Goal: Use online tool/utility: Utilize a website feature to perform a specific function

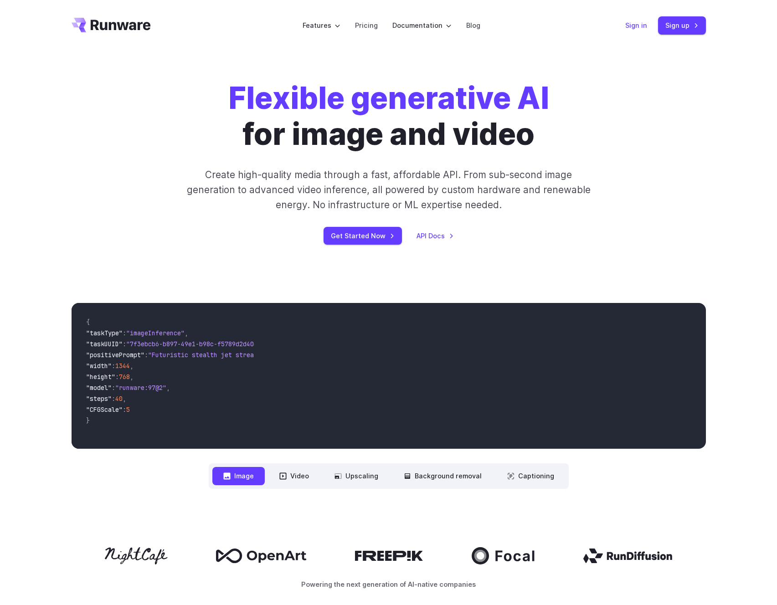
click at [636, 25] on link "Sign in" at bounding box center [636, 25] width 22 height 10
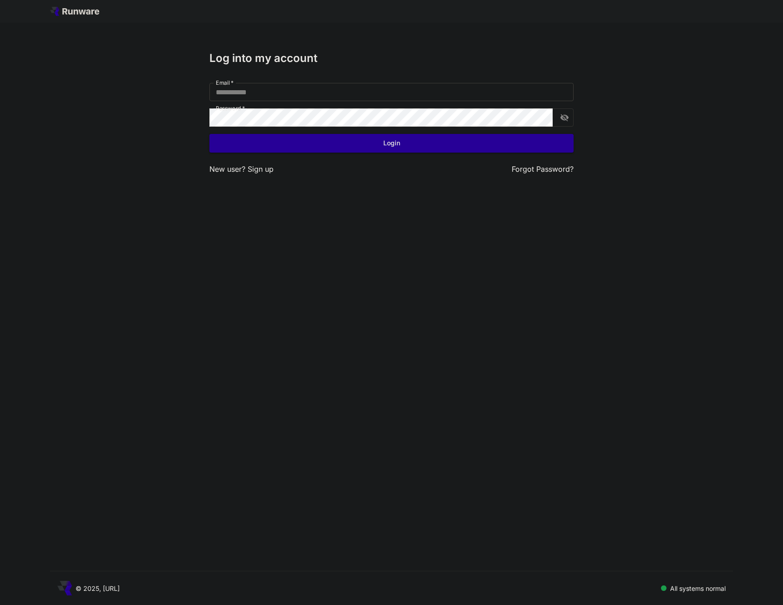
click at [271, 89] on input "Email   *" at bounding box center [392, 92] width 364 height 18
click at [317, 83] on input "Email   *" at bounding box center [392, 92] width 364 height 18
click at [428, 57] on h3 "Log into my account" at bounding box center [392, 58] width 364 height 13
click at [261, 86] on input "Email   *" at bounding box center [392, 92] width 364 height 18
click at [249, 95] on input "Email   *" at bounding box center [392, 92] width 364 height 18
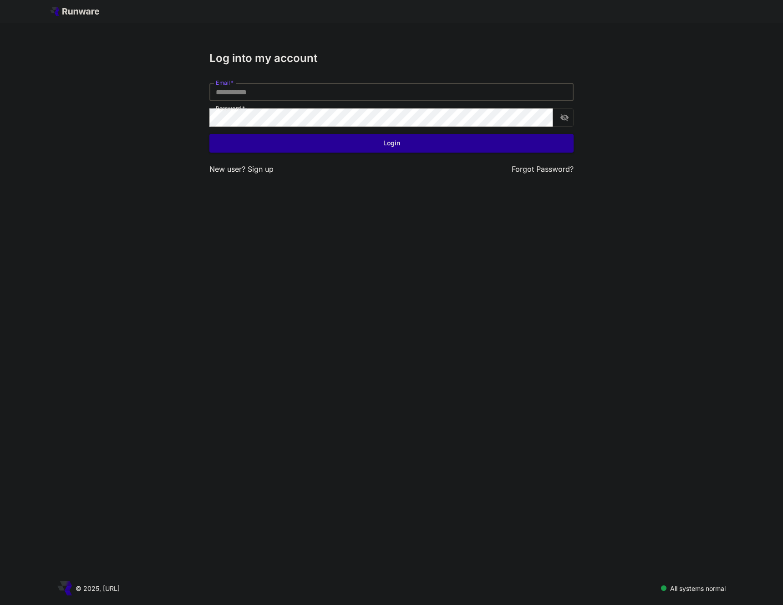
click at [252, 94] on input "Email   *" at bounding box center [392, 92] width 364 height 18
type input "**********"
click button "Login" at bounding box center [392, 143] width 364 height 19
click at [393, 156] on div "**********" at bounding box center [392, 113] width 364 height 123
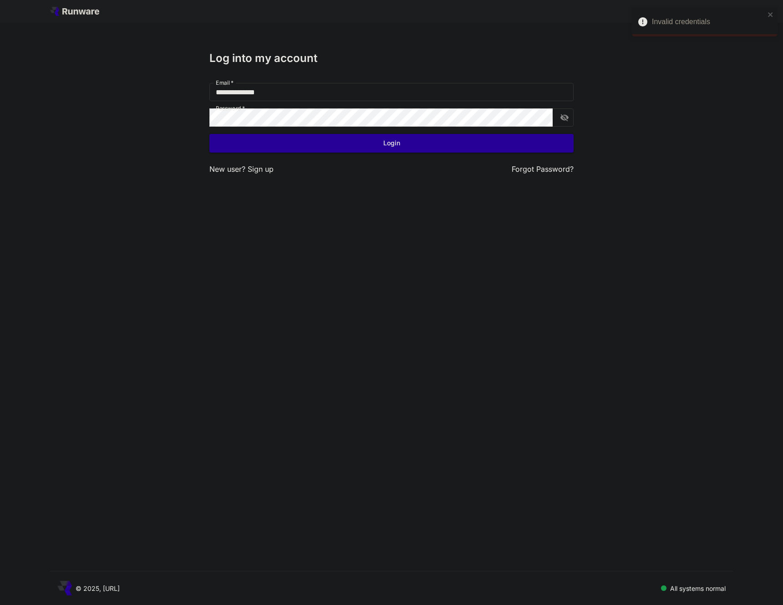
click at [398, 145] on button "Login" at bounding box center [392, 143] width 364 height 19
click button "Login" at bounding box center [392, 143] width 364 height 19
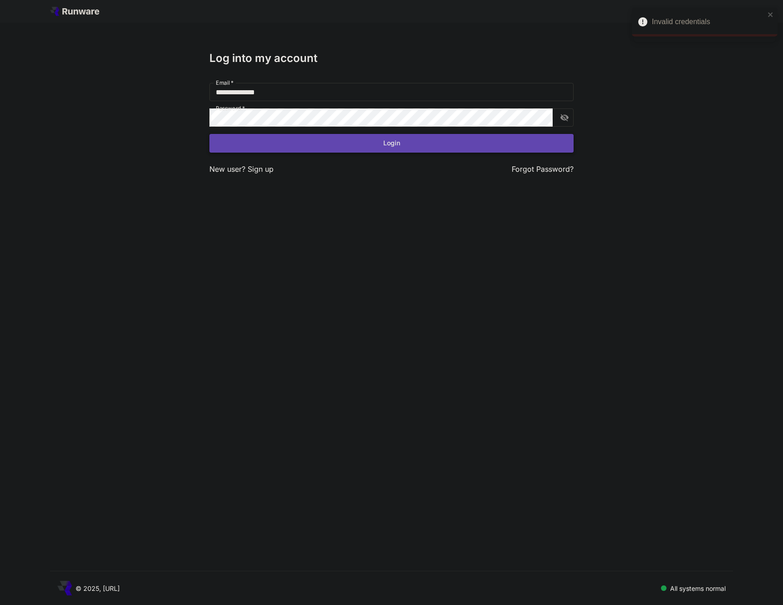
click at [390, 143] on button "Login" at bounding box center [392, 143] width 364 height 19
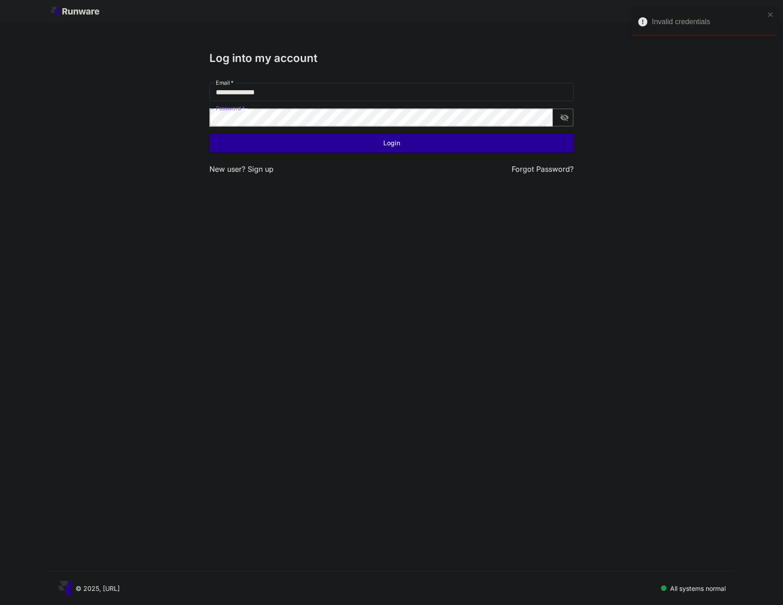
click button "Login" at bounding box center [392, 143] width 364 height 19
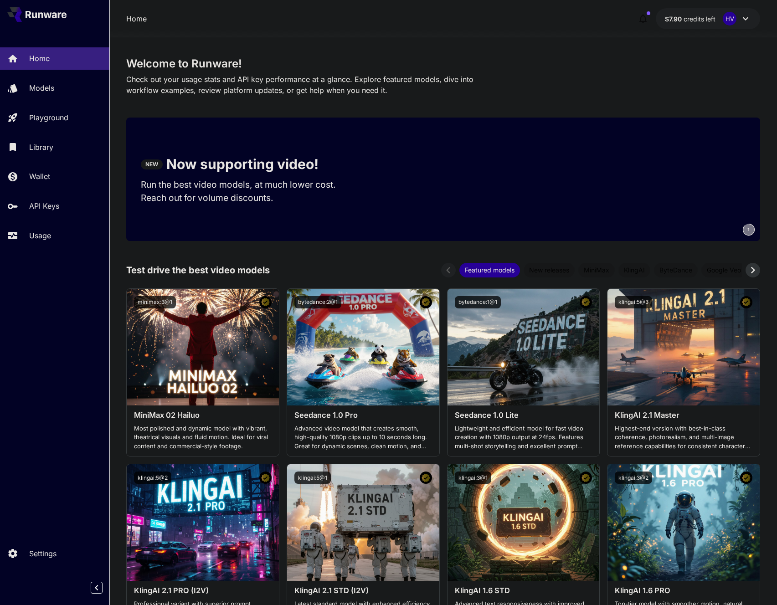
click at [182, 182] on p "Run the best video models, at much lower cost." at bounding box center [247, 184] width 212 height 13
copy p "Run the best video models, at much lower cost."
click at [194, 194] on p "Save up to $500 for every 1000 PixVerse assets." at bounding box center [247, 197] width 212 height 13
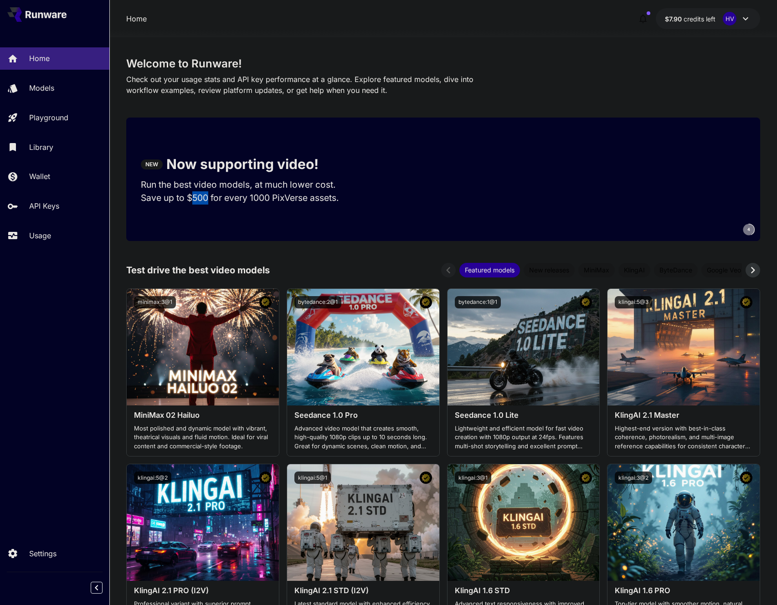
click at [194, 194] on p "Save up to $500 for every 1000 PixVerse assets." at bounding box center [247, 197] width 212 height 13
copy p "Save up to $500 for every 1000 PixVerse assets."
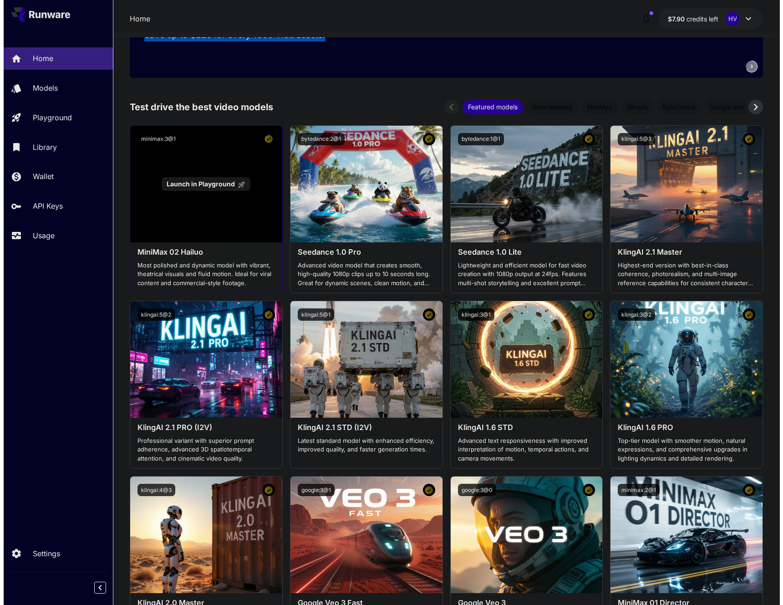
scroll to position [157, 0]
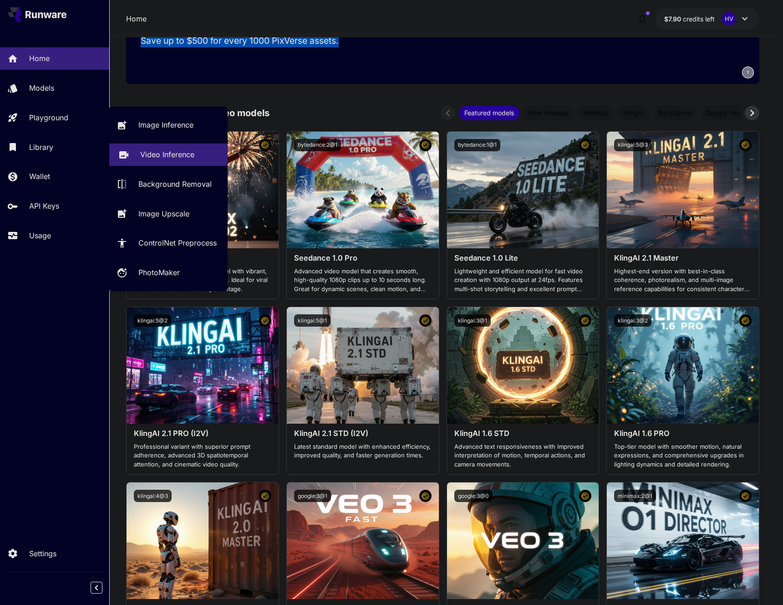
click at [158, 151] on p "Video Inference" at bounding box center [167, 154] width 54 height 11
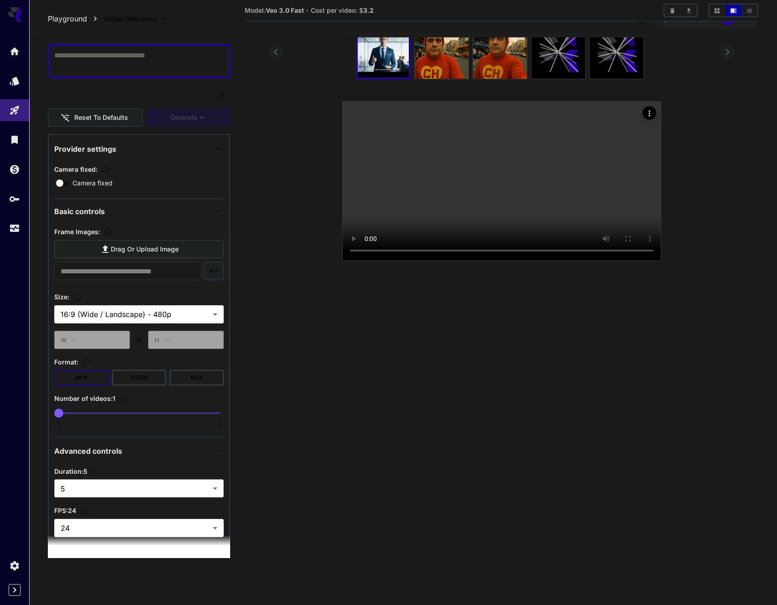
scroll to position [49, 0]
click at [80, 487] on body "**********" at bounding box center [388, 289] width 777 height 677
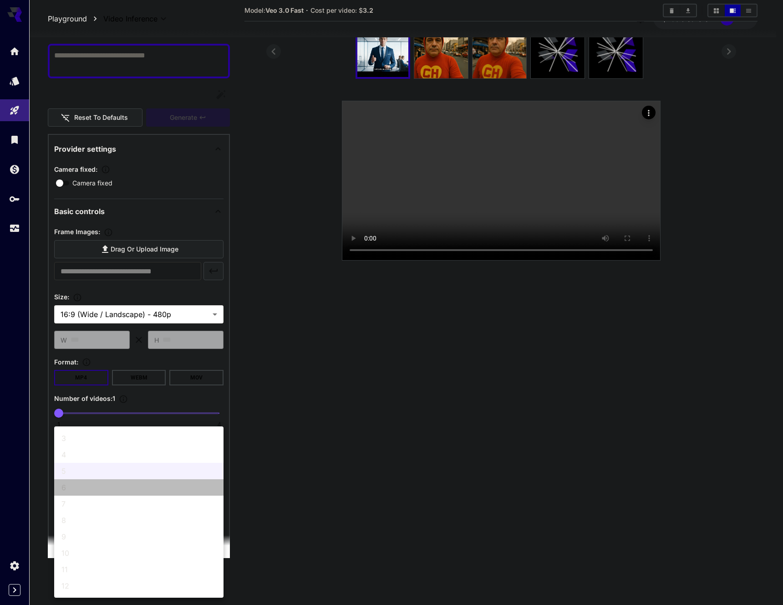
click at [80, 487] on span "6" at bounding box center [138, 487] width 155 height 11
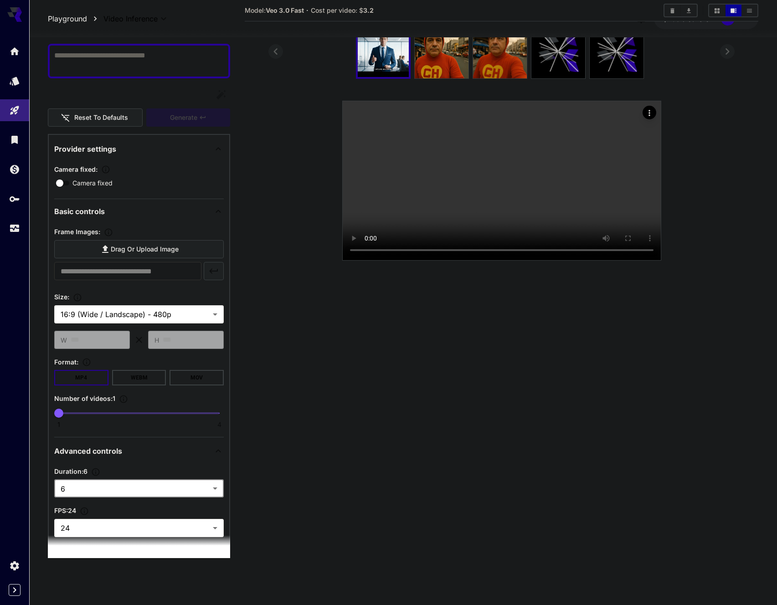
click at [80, 487] on body "**********" at bounding box center [388, 289] width 777 height 677
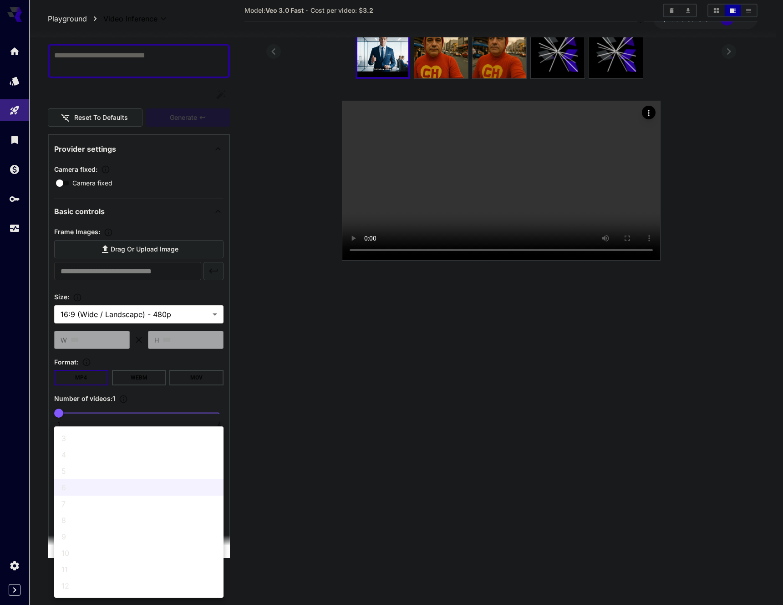
click at [82, 473] on span "5" at bounding box center [138, 471] width 155 height 11
type input "*"
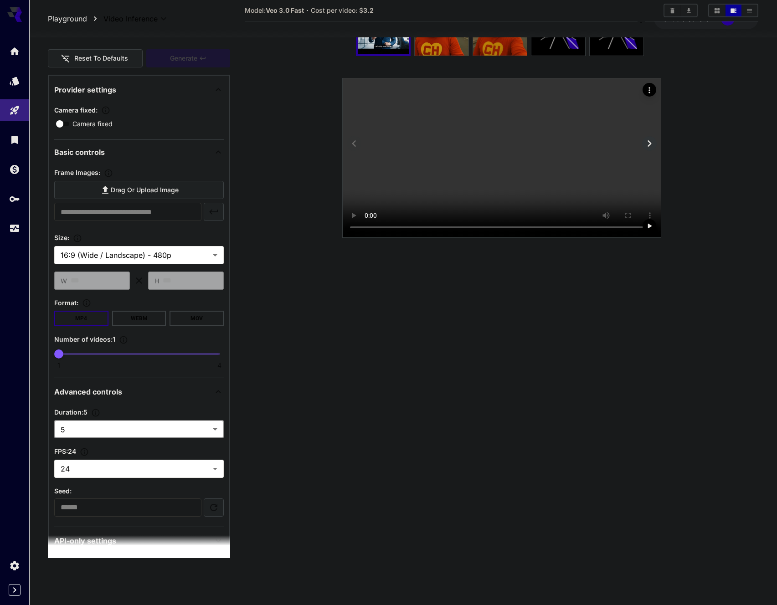
scroll to position [0, 0]
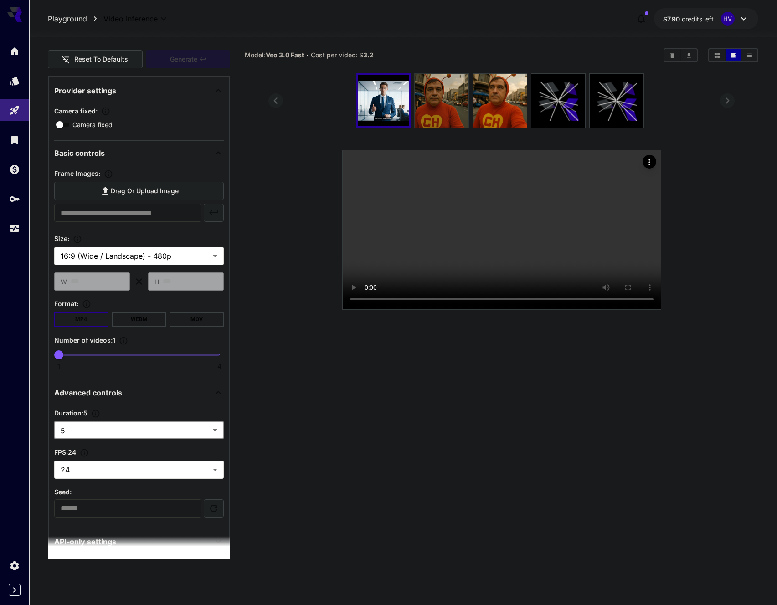
click at [433, 101] on img at bounding box center [442, 101] width 54 height 54
click at [432, 100] on img at bounding box center [441, 100] width 51 height 51
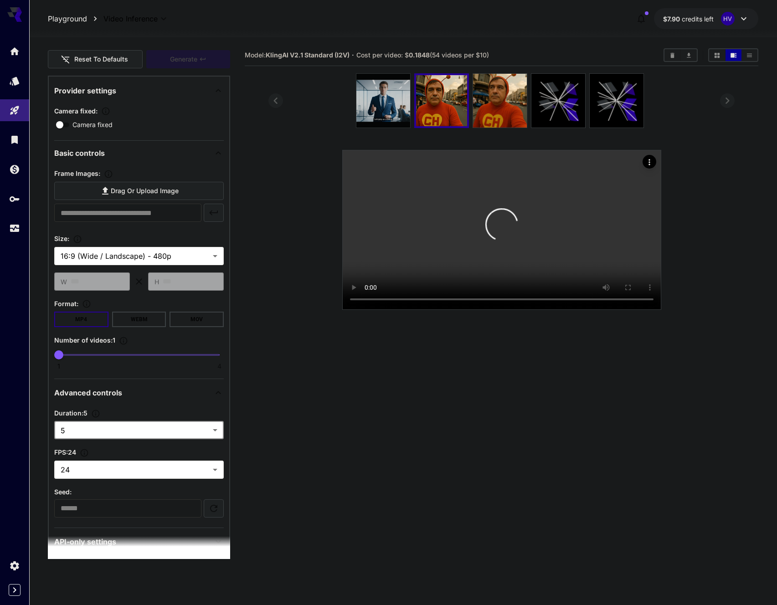
click at [394, 87] on img at bounding box center [383, 101] width 54 height 54
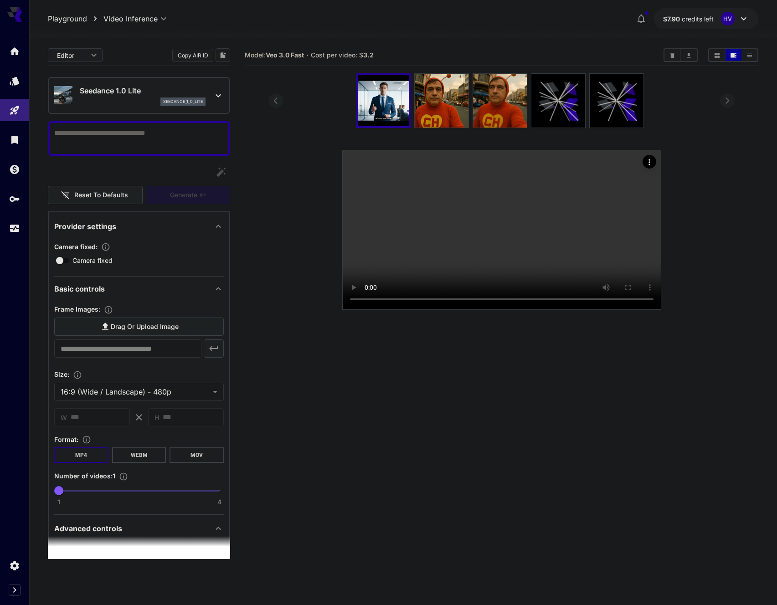
click at [141, 97] on div "Seedance 1.0 Lite seedance_1_0_lite" at bounding box center [143, 95] width 126 height 20
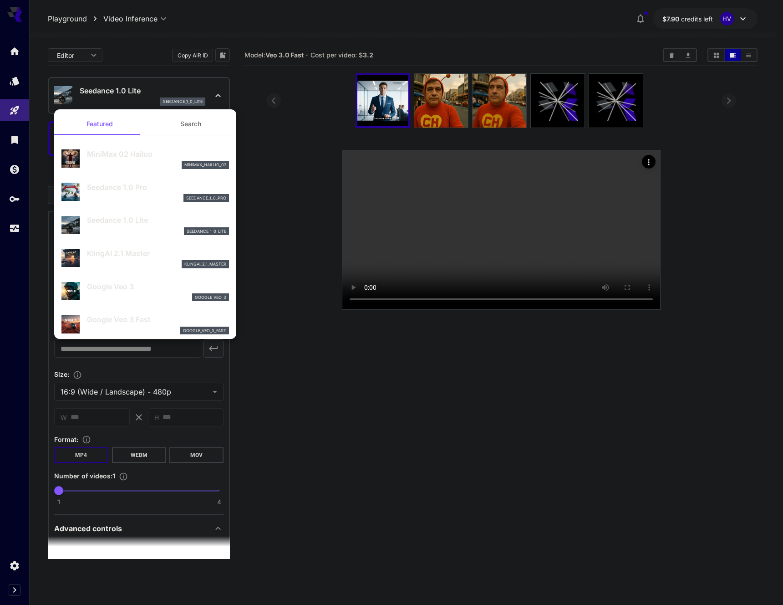
click at [131, 94] on div at bounding box center [391, 302] width 783 height 605
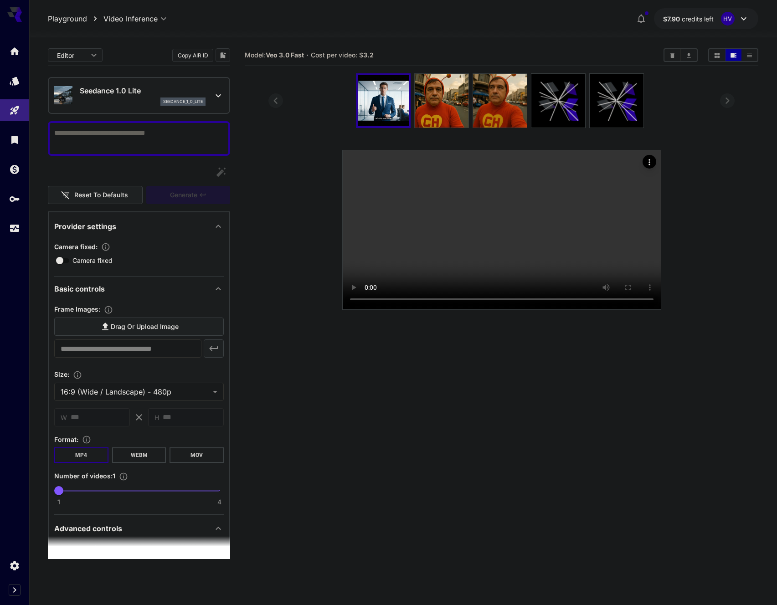
click at [124, 87] on p "Seedance 1.0 Lite" at bounding box center [143, 90] width 126 height 11
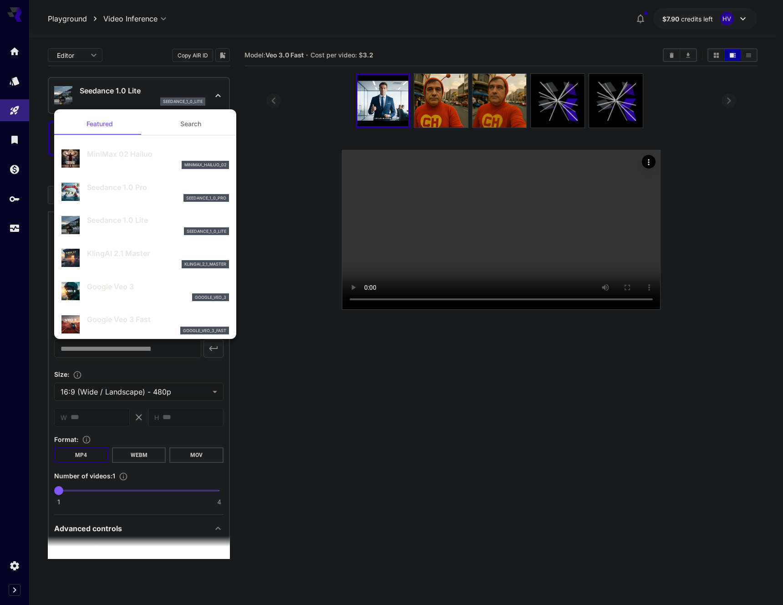
click at [130, 93] on div at bounding box center [391, 302] width 783 height 605
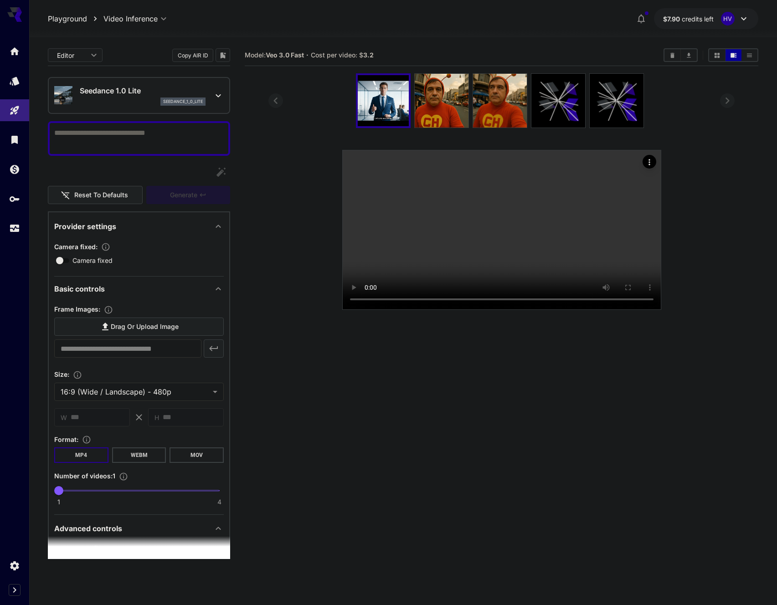
click at [139, 102] on div "seedance_1_0_lite" at bounding box center [143, 101] width 126 height 8
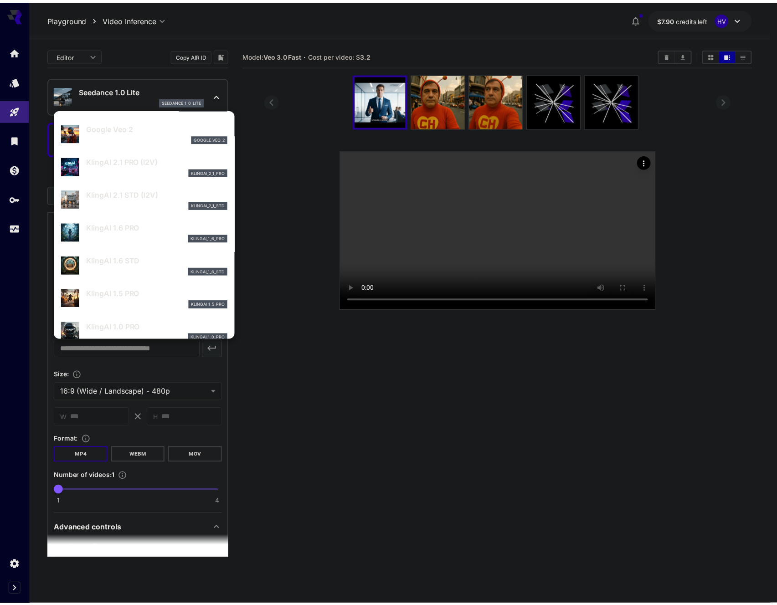
scroll to position [337, 0]
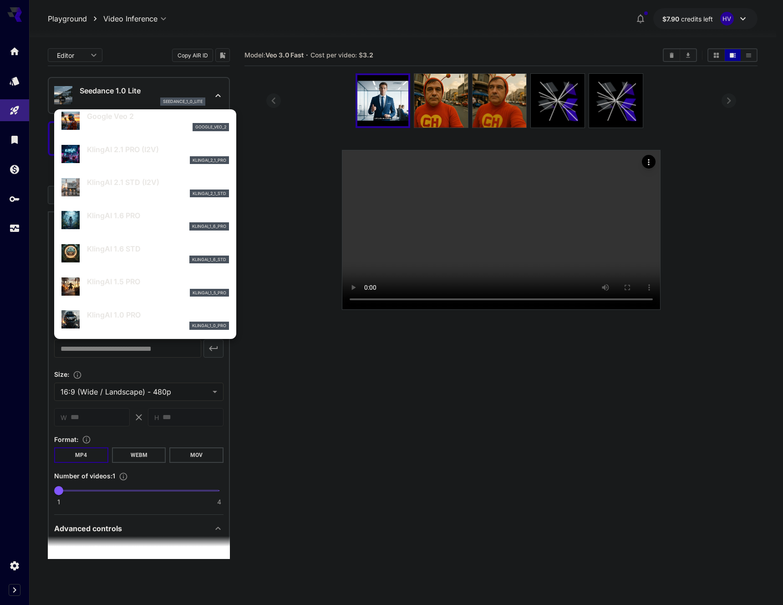
click at [118, 186] on p "KlingAI 2.1 STD (I2V)" at bounding box center [158, 182] width 142 height 11
type input "**********"
type input "****"
type input "***"
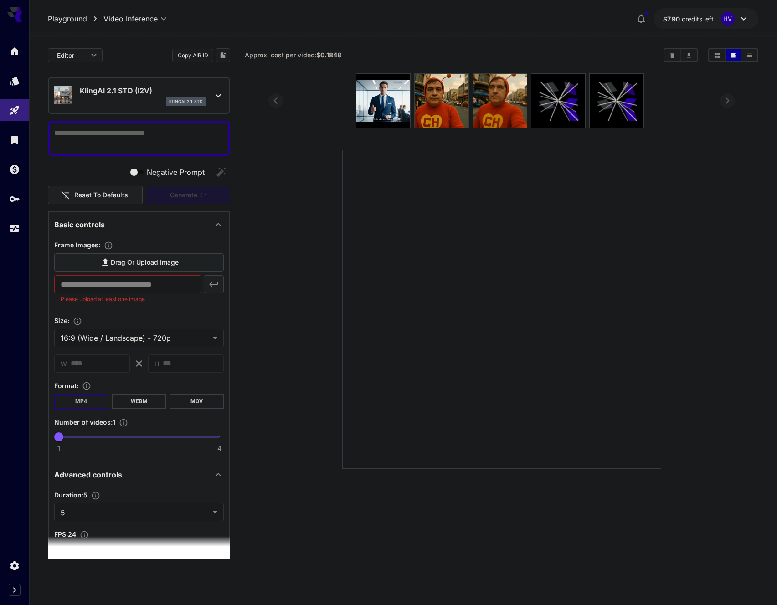
click at [105, 130] on textarea "Negative Prompt" at bounding box center [138, 139] width 169 height 22
paste textarea "**********"
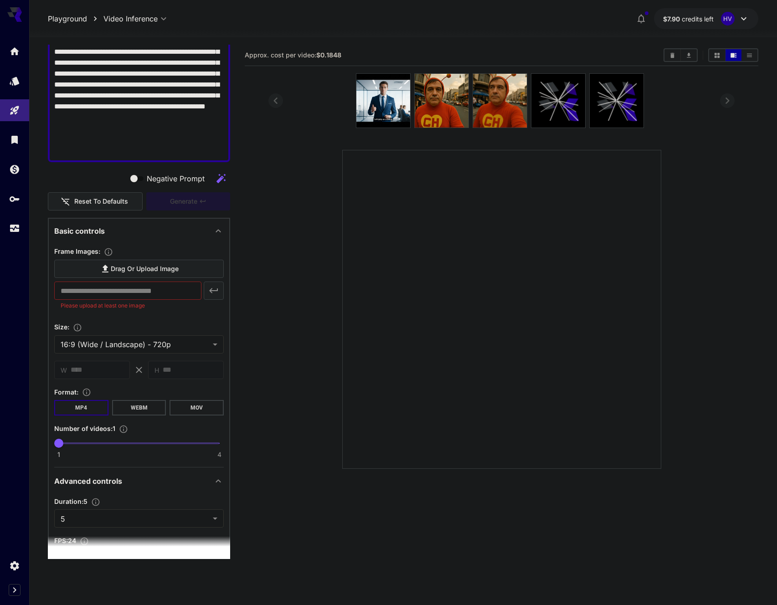
scroll to position [0, 0]
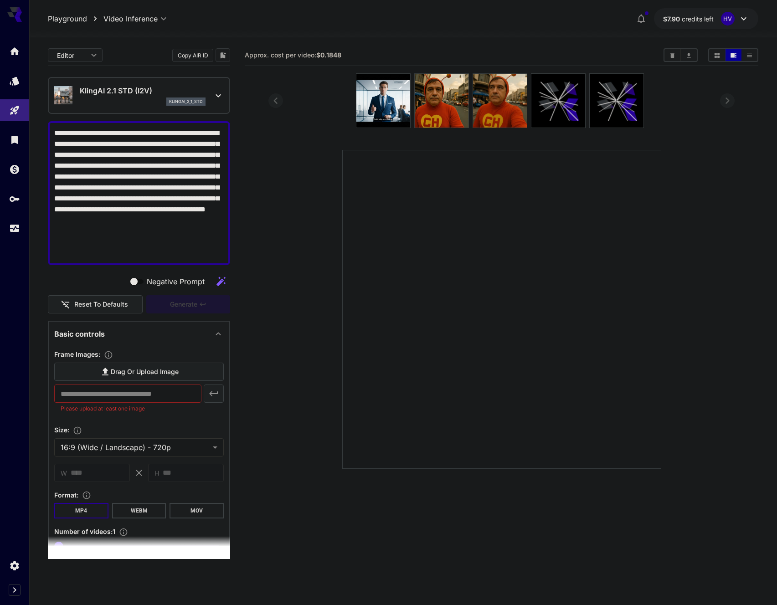
click at [125, 205] on textarea "**********" at bounding box center [138, 193] width 169 height 131
type textarea "**********"
click at [145, 372] on span "Drag or upload image" at bounding box center [145, 371] width 68 height 11
click at [0, 0] on input "Drag or upload image" at bounding box center [0, 0] width 0 height 0
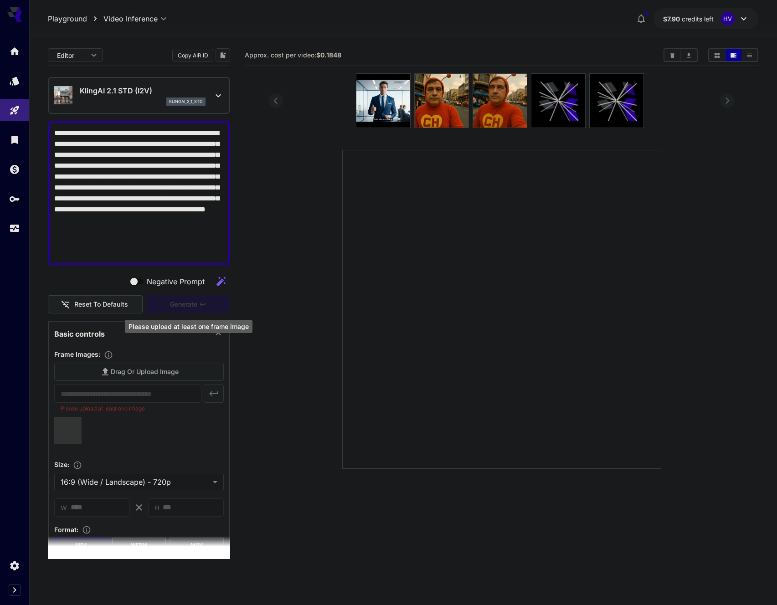
scroll to position [72, 0]
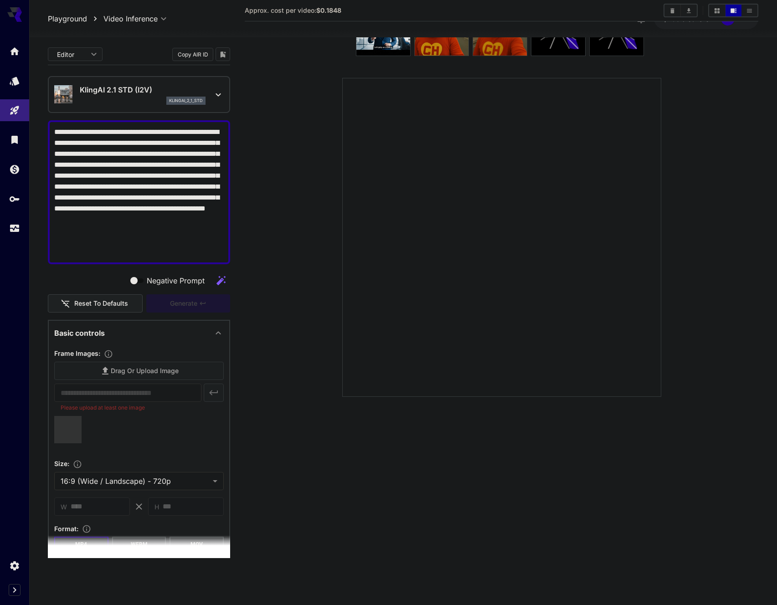
type input "**********"
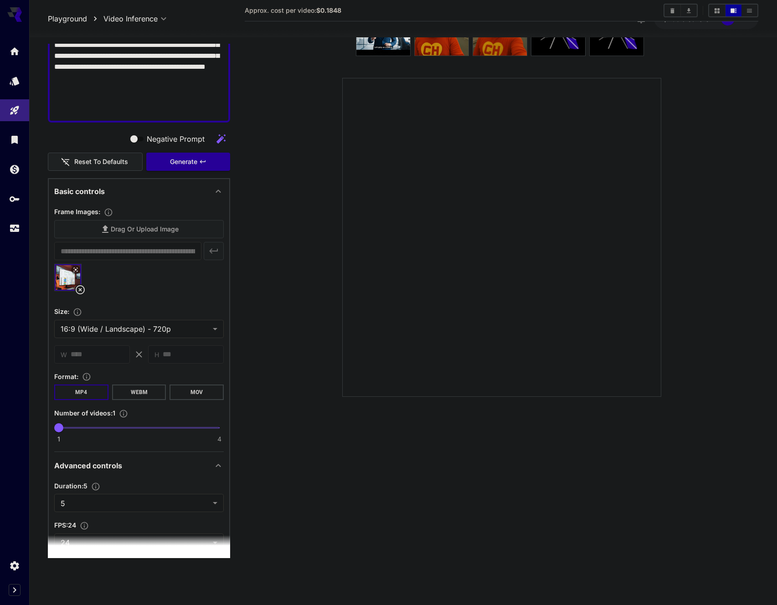
scroll to position [0, 0]
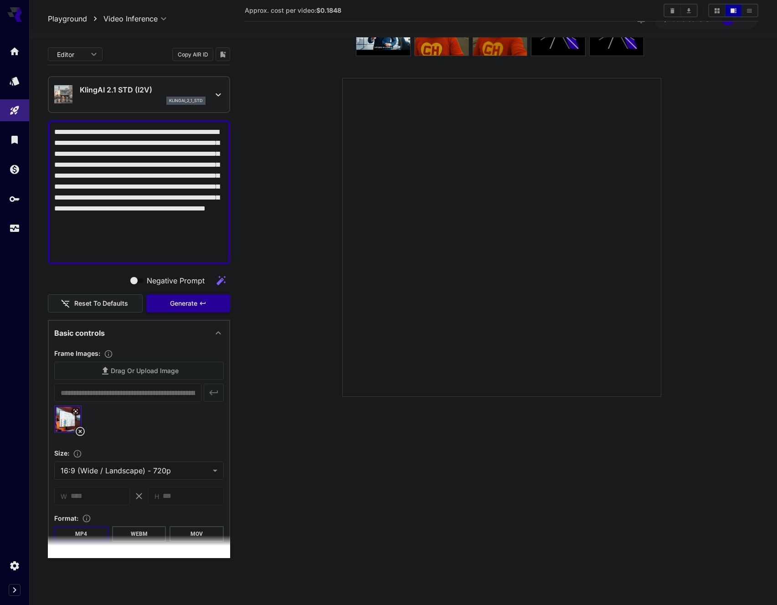
click at [189, 305] on div "Generate" at bounding box center [188, 303] width 84 height 19
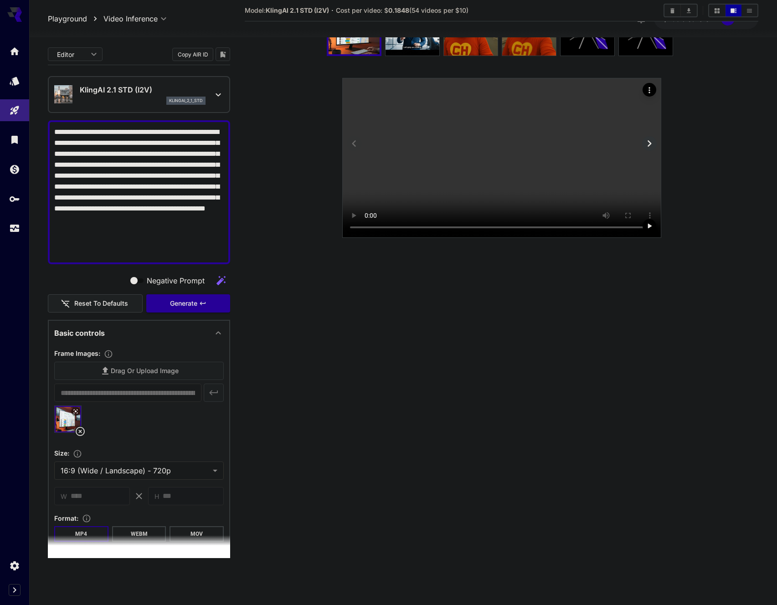
click at [522, 237] on video at bounding box center [502, 157] width 318 height 159
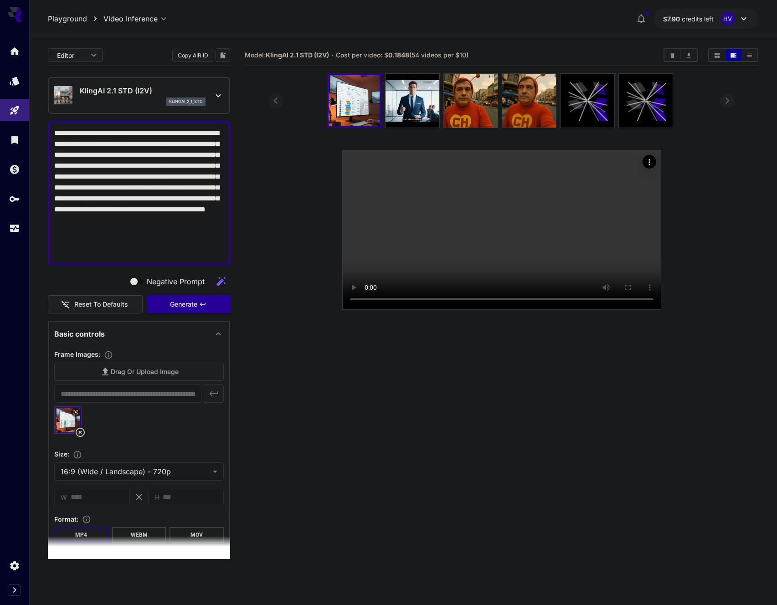
click at [125, 91] on p "KlingAI 2.1 STD (I2V)" at bounding box center [143, 90] width 126 height 11
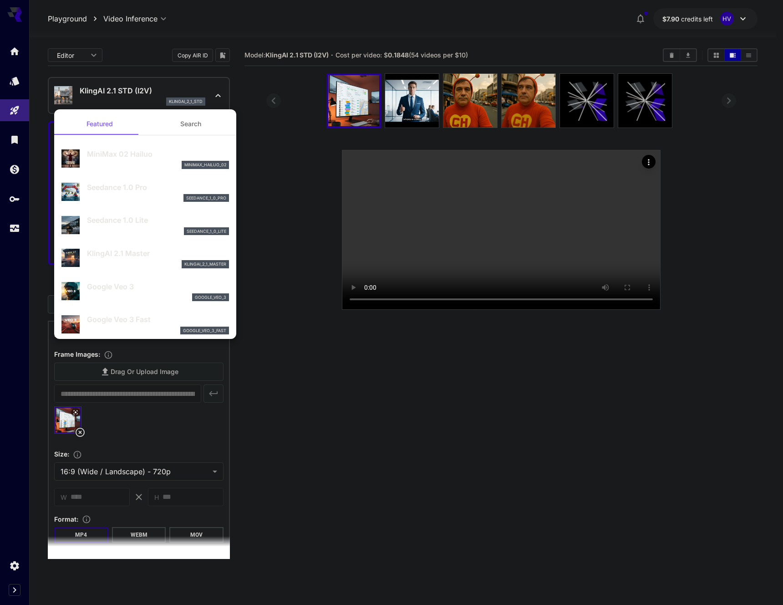
click at [99, 221] on p "Seedance 1.0 Lite" at bounding box center [158, 220] width 142 height 11
type input "**********"
type input "***"
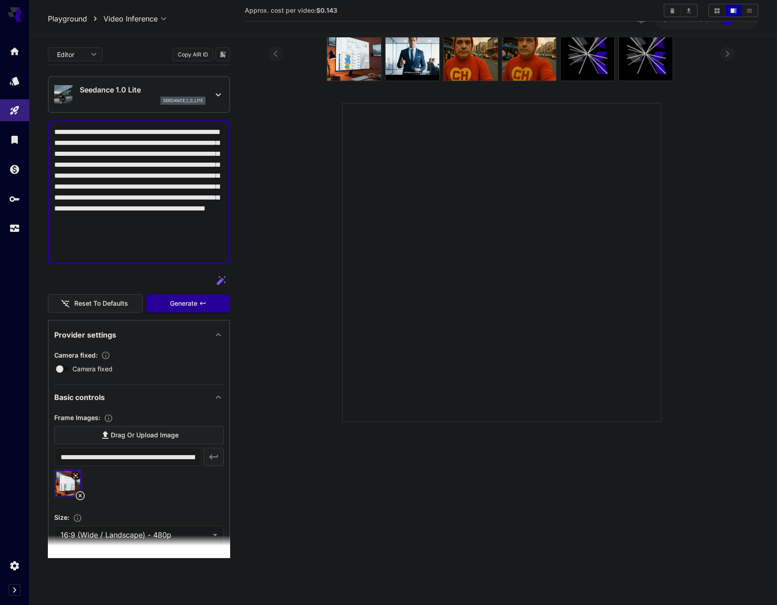
click at [136, 210] on textarea "**********" at bounding box center [138, 192] width 169 height 131
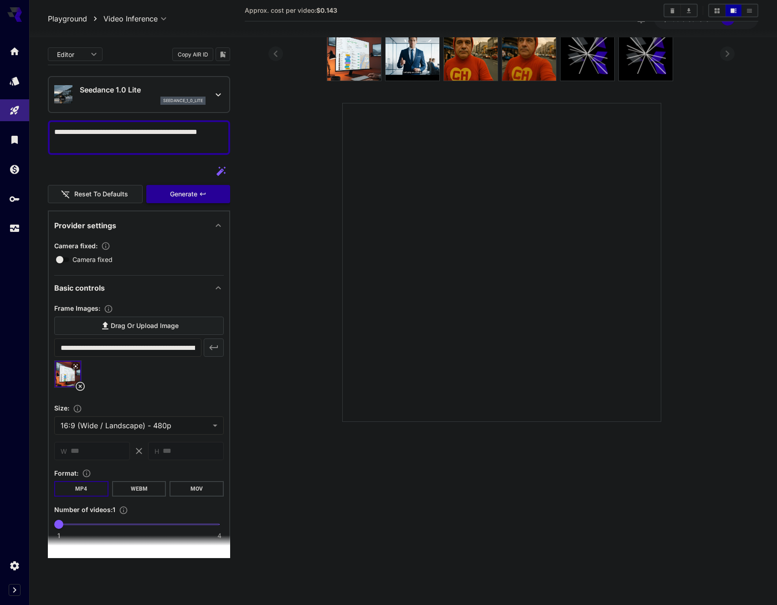
type textarea "**********"
click at [190, 194] on div "Generate" at bounding box center [188, 194] width 84 height 19
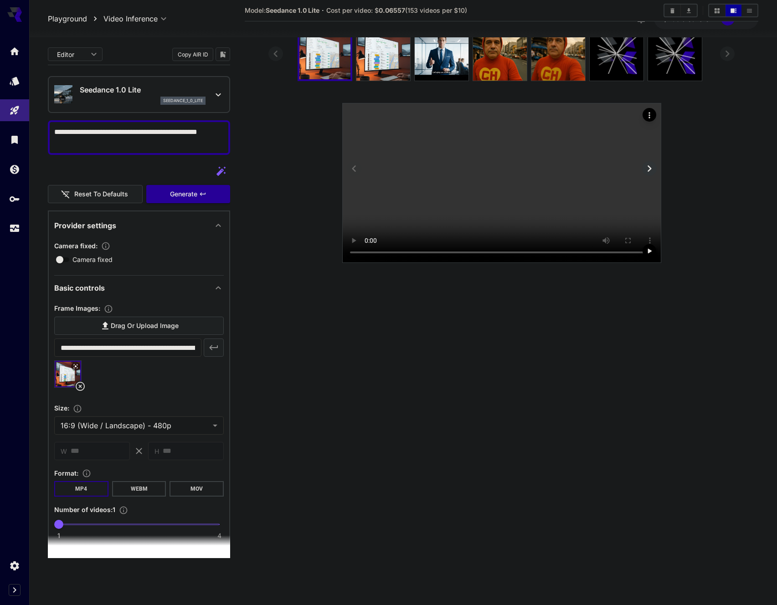
click at [509, 262] on video at bounding box center [502, 182] width 318 height 159
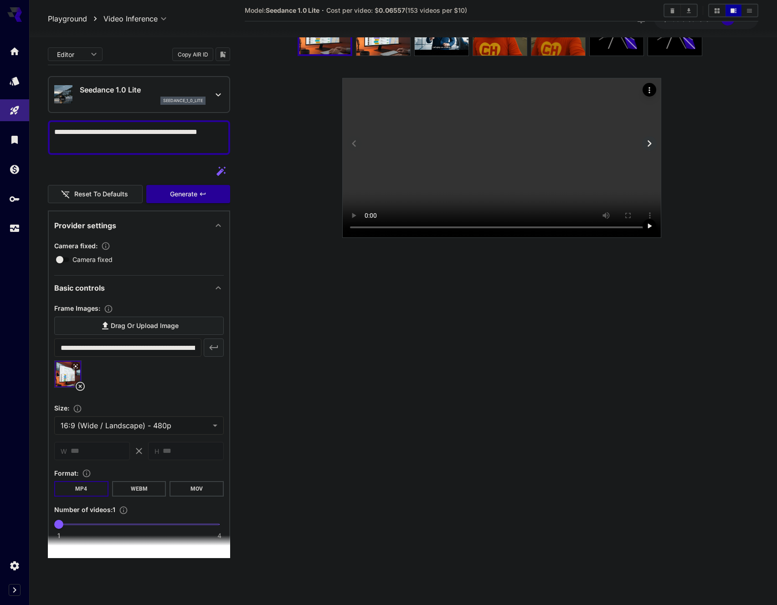
click at [563, 237] on video at bounding box center [502, 157] width 318 height 159
click at [724, 237] on section at bounding box center [501, 119] width 466 height 236
click at [532, 237] on video at bounding box center [502, 157] width 318 height 159
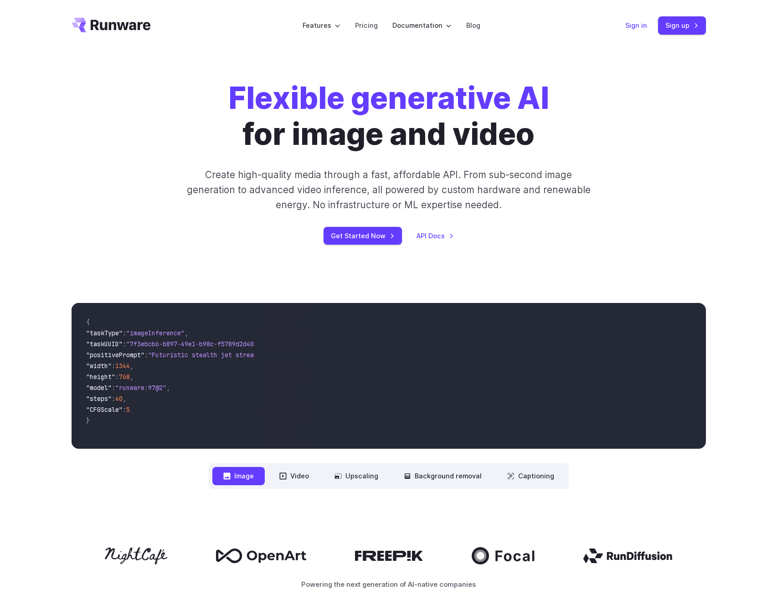
click at [638, 25] on link "Sign in" at bounding box center [636, 25] width 22 height 10
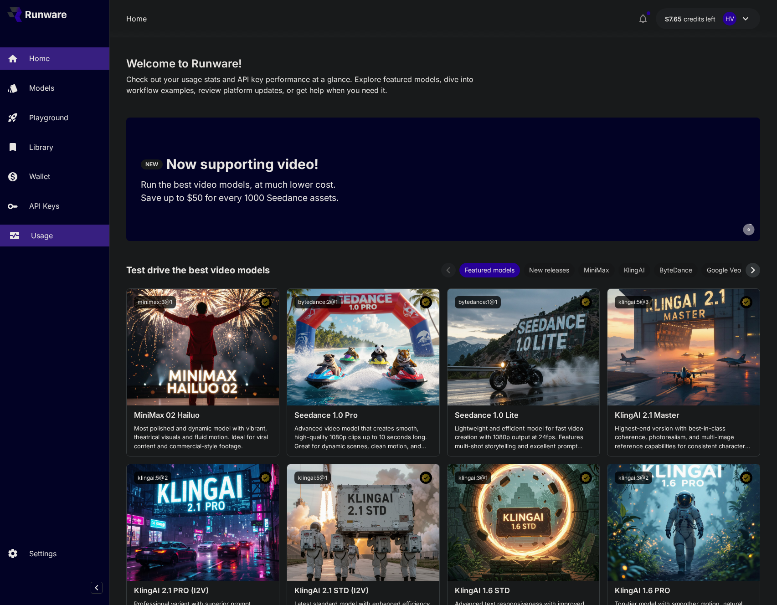
click at [47, 239] on p "Usage" at bounding box center [42, 235] width 22 height 11
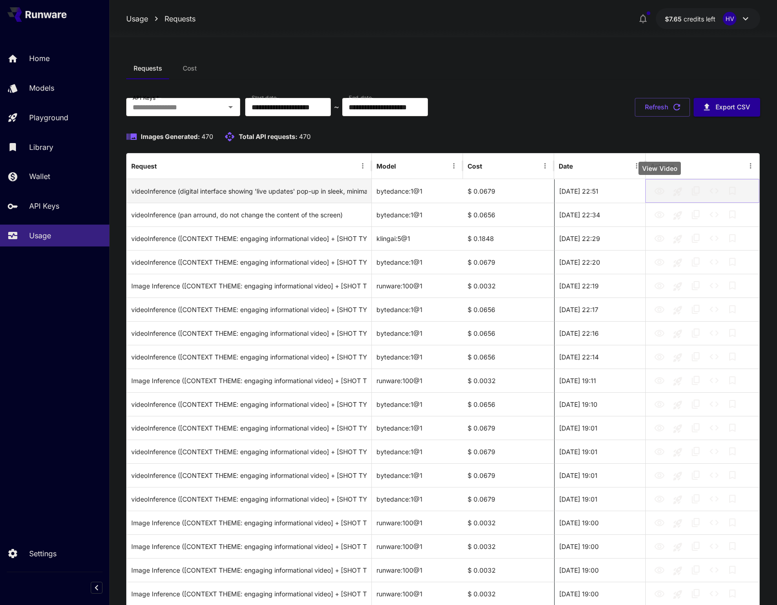
click at [660, 192] on icon "View Video" at bounding box center [659, 191] width 10 height 7
click at [338, 193] on div "videoInference (digital interface showing 'live updates' pop-up in sleek, minim…" at bounding box center [248, 190] width 235 height 23
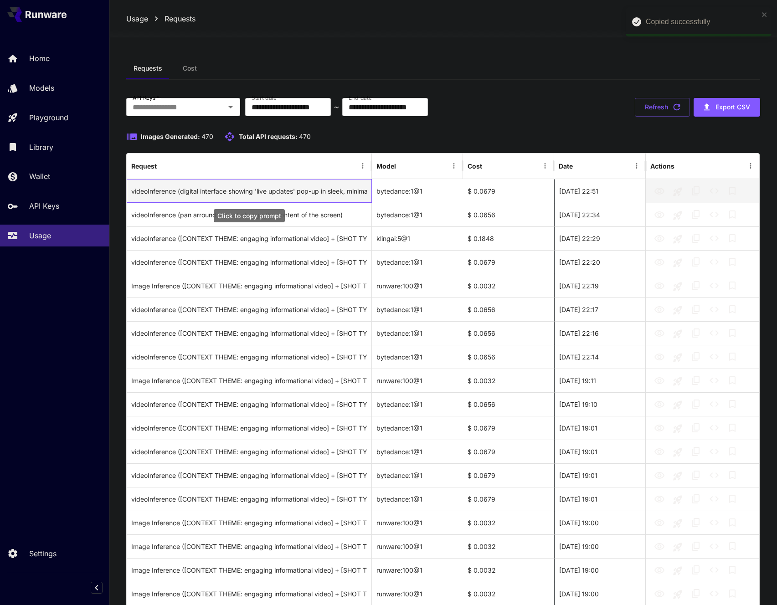
click at [338, 193] on div "videoInference (digital interface showing 'live updates' pop-up in sleek, minim…" at bounding box center [248, 190] width 235 height 23
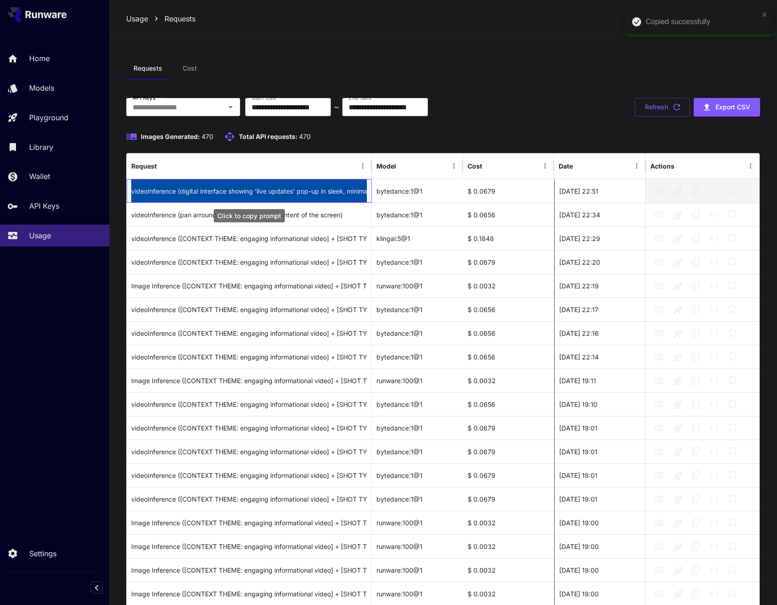
click at [338, 193] on div "videoInference (digital interface showing 'live updates' pop-up in sleek, minim…" at bounding box center [248, 190] width 235 height 23
copy div "videoInference (digital interface showing 'live updates' pop-up in sleek, minim…"
click at [358, 199] on div "videoInference (digital interface showing 'live updates' pop-up in sleek, minim…" at bounding box center [248, 190] width 235 height 23
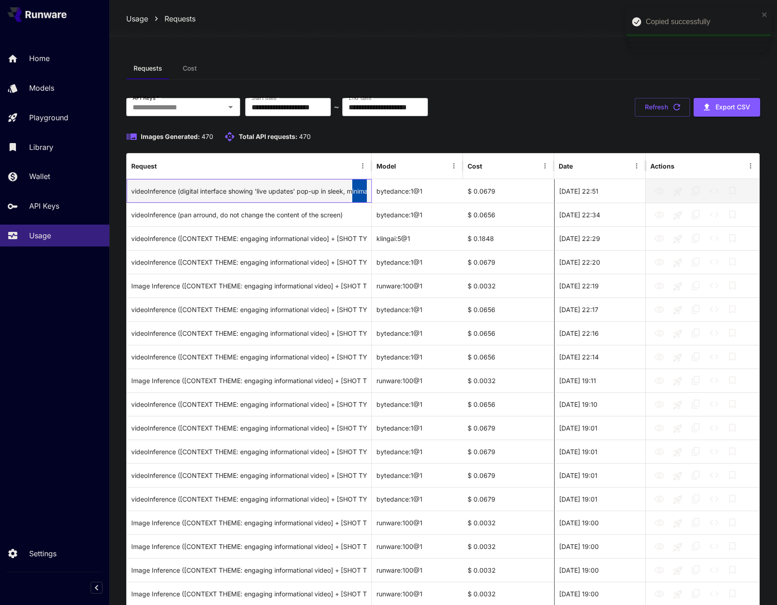
drag, startPoint x: 351, startPoint y: 191, endPoint x: 377, endPoint y: 194, distance: 25.7
click at [377, 194] on div "videoInference (digital interface showing 'live updates' pop-up in sleek, minim…" at bounding box center [443, 191] width 632 height 24
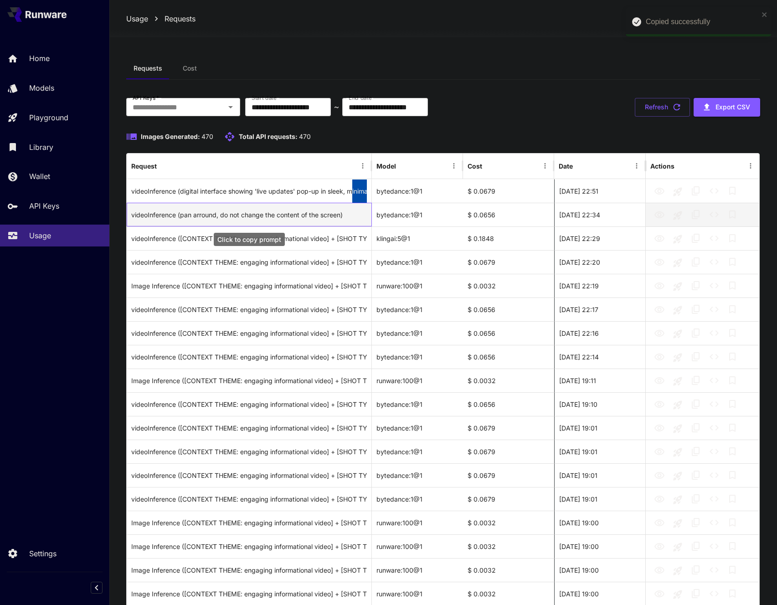
click at [174, 215] on div "videoInference (pan arround, do not change the content of the screen)" at bounding box center [248, 214] width 235 height 23
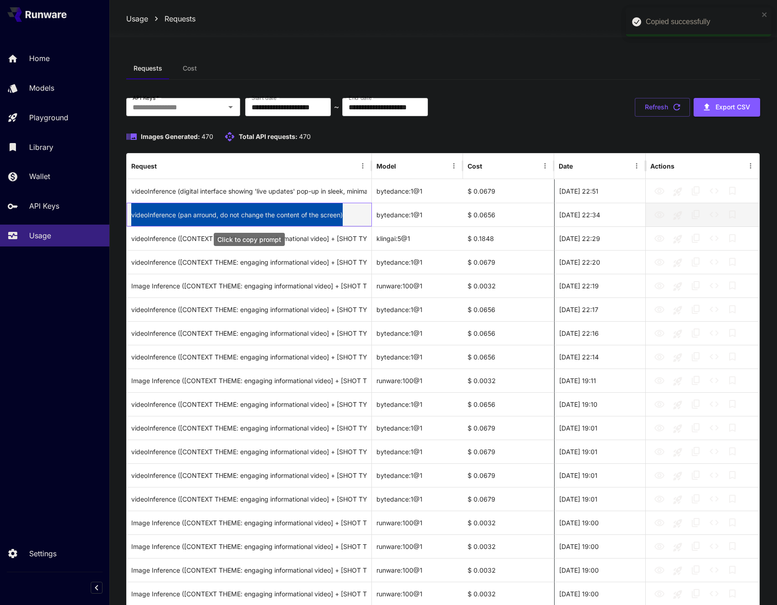
click at [174, 215] on div "videoInference (pan arround, do not change the content of the screen)" at bounding box center [248, 214] width 235 height 23
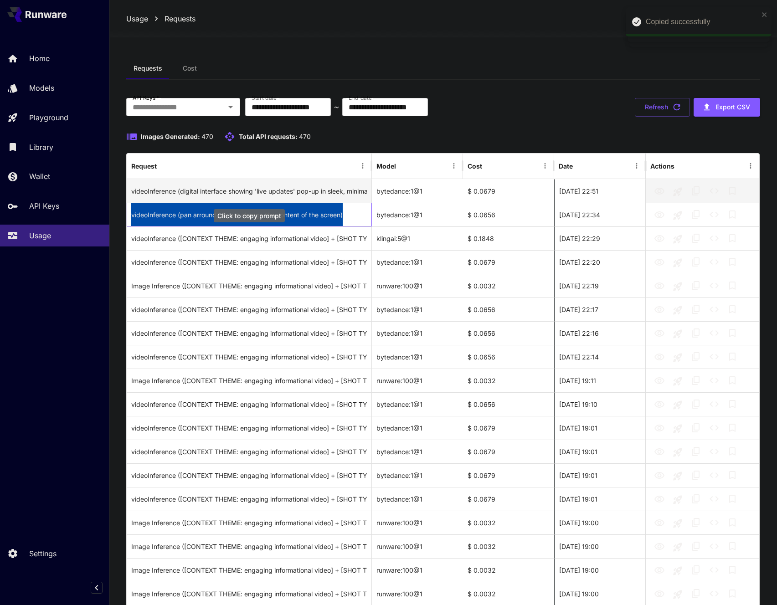
copy div "videoInference (pan arround, do not change the content of the screen)"
click at [243, 193] on div "videoInference (digital interface showing 'live updates' pop-up in sleek, minim…" at bounding box center [248, 190] width 235 height 23
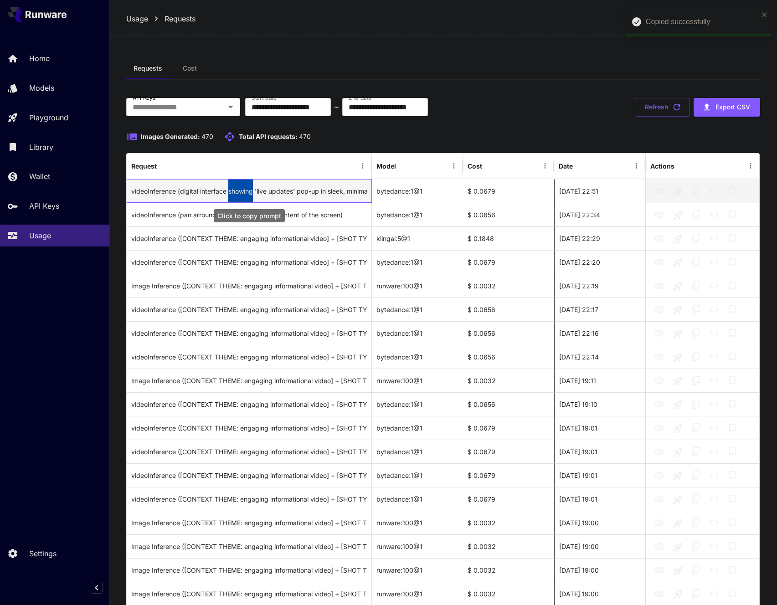
click at [243, 193] on div "videoInference (digital interface showing 'live updates' pop-up in sleek, minim…" at bounding box center [248, 190] width 235 height 23
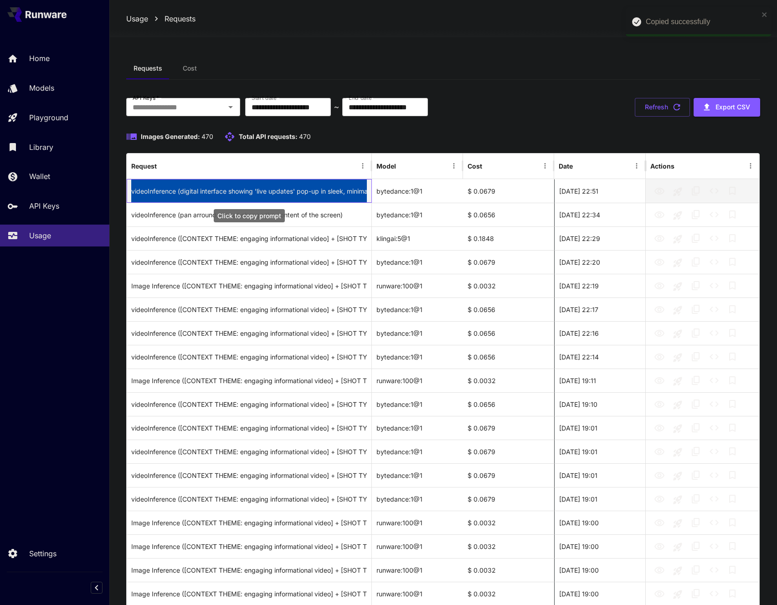
click at [243, 193] on div "videoInference (digital interface showing 'live updates' pop-up in sleek, minim…" at bounding box center [248, 190] width 235 height 23
copy div "videoInference (digital interface showing 'live updates' pop-up in sleek, minim…"
click at [661, 193] on icon "View Video" at bounding box center [659, 191] width 10 height 7
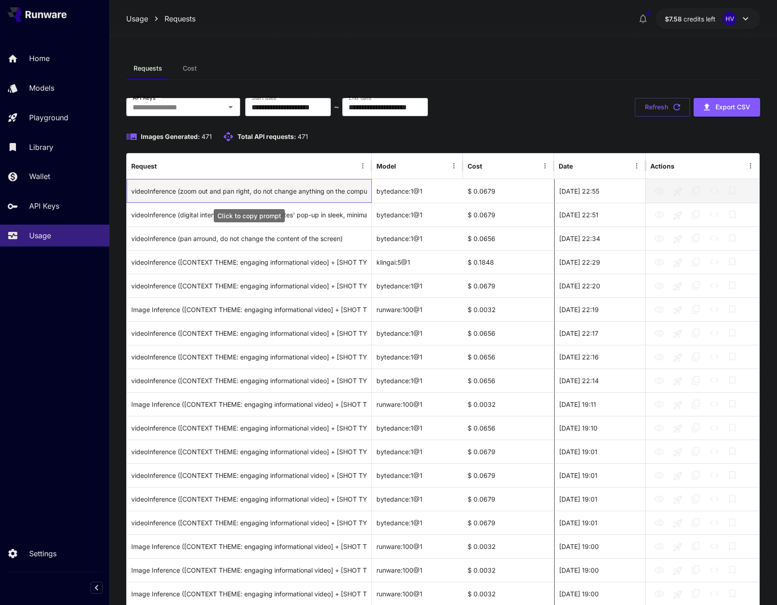
click at [168, 193] on div "videoInference (zoom out and pan right, do not change anything on the computer …" at bounding box center [248, 190] width 235 height 23
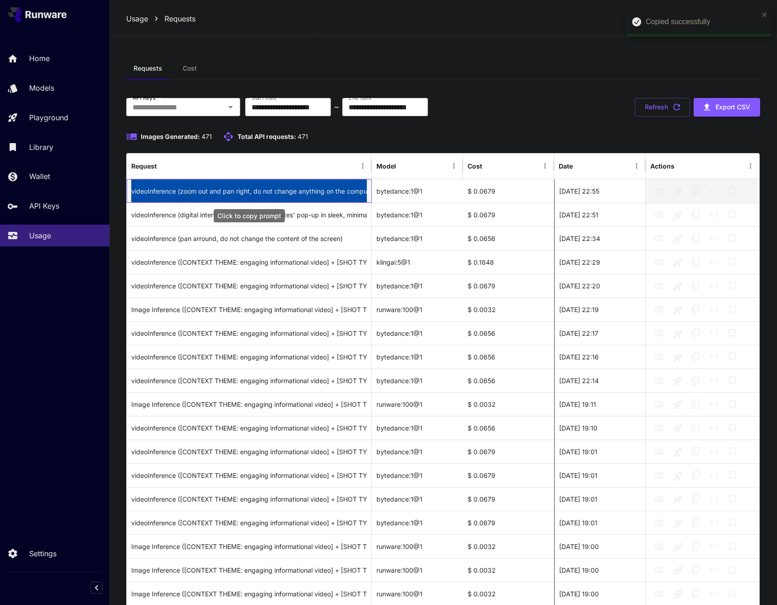
click at [168, 193] on div "videoInference (zoom out and pan right, do not change anything on the computer …" at bounding box center [248, 190] width 235 height 23
copy div "videoInference (zoom out and pan right, do not change anything on the computer …"
click at [655, 194] on icon "View Video" at bounding box center [659, 191] width 11 height 11
